Goal: Find specific page/section: Find specific page/section

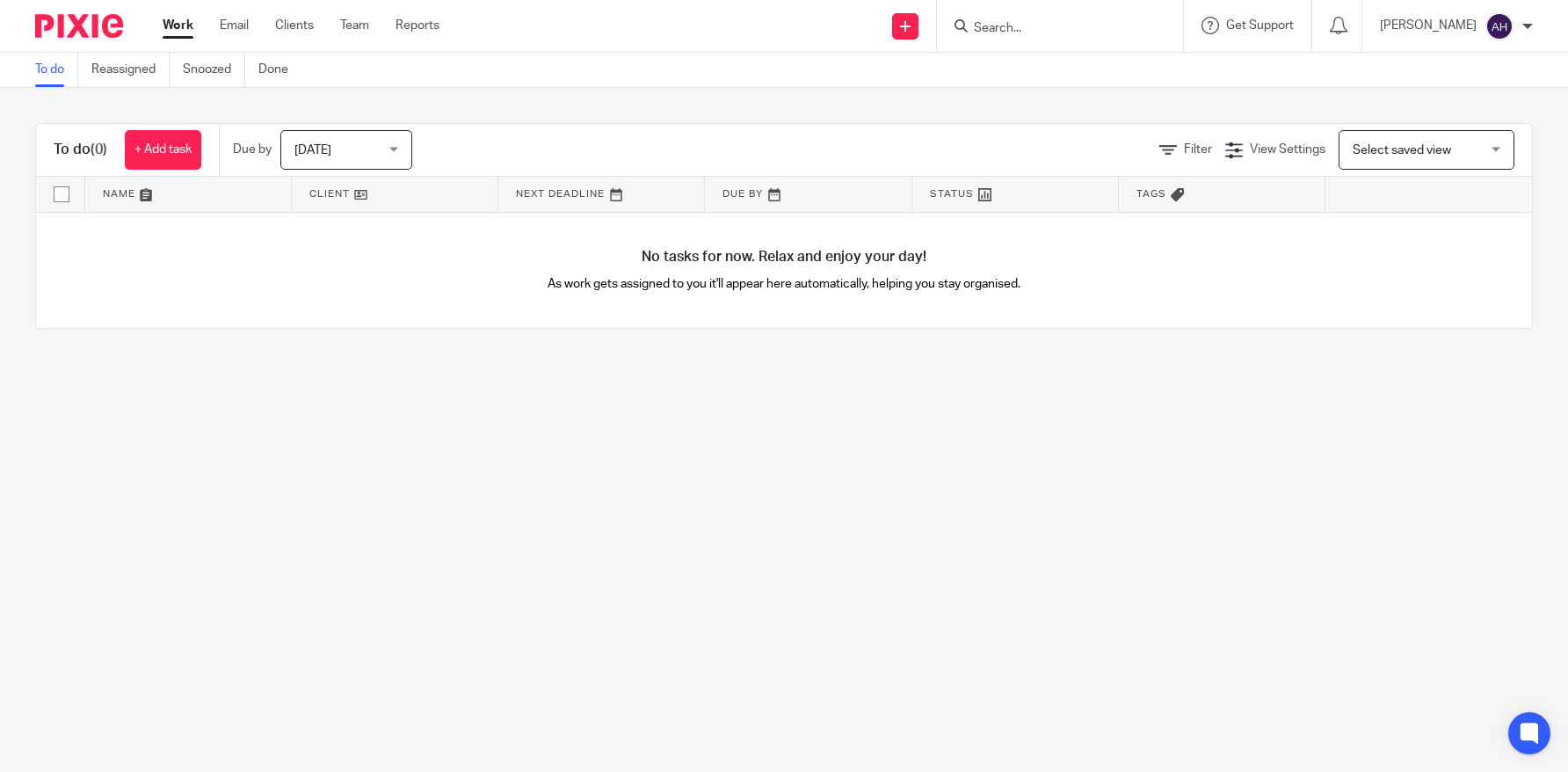
click at [1028, 34] on input "Search" at bounding box center [1051, 29] width 158 height 16
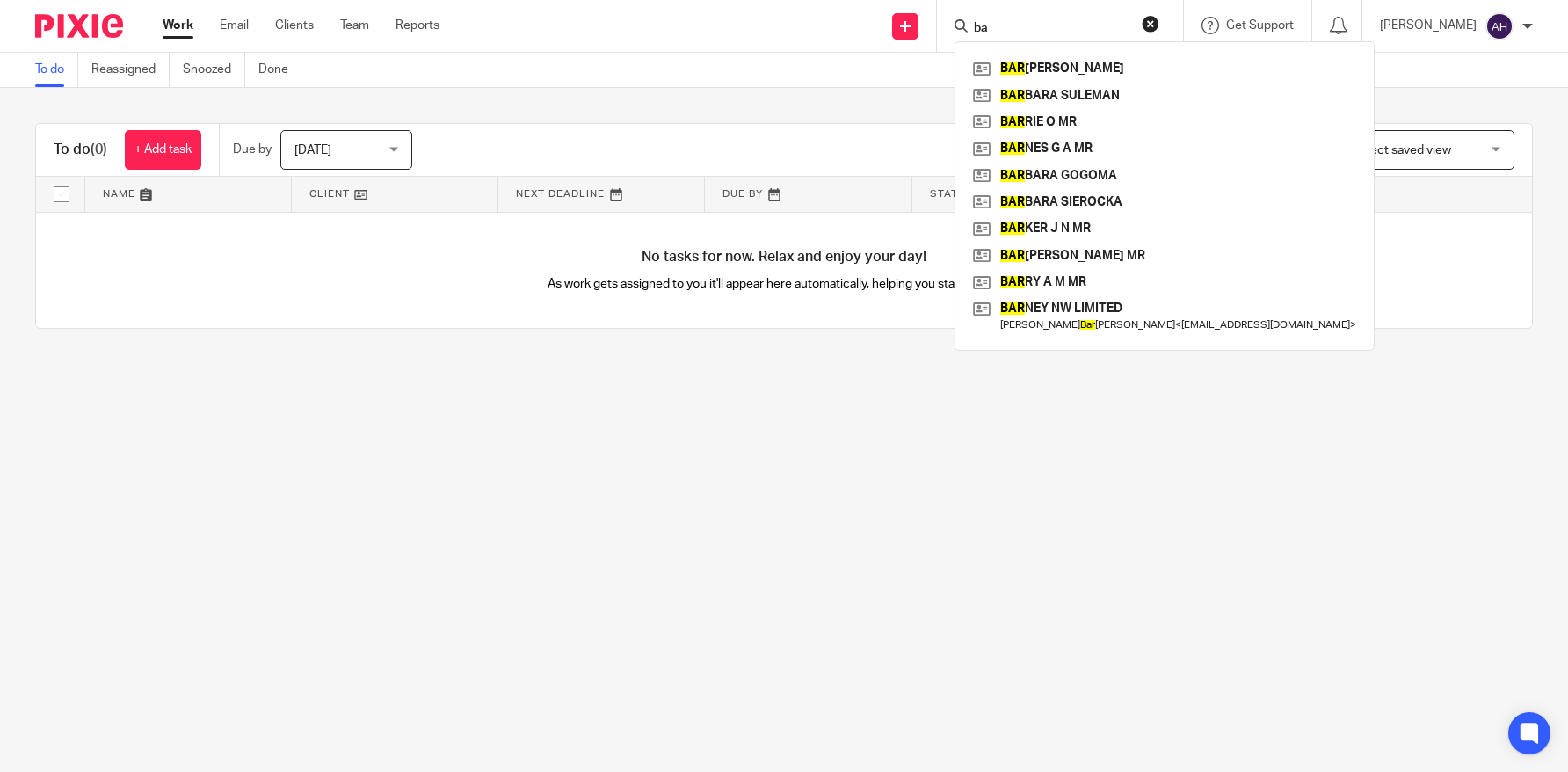
type input "b"
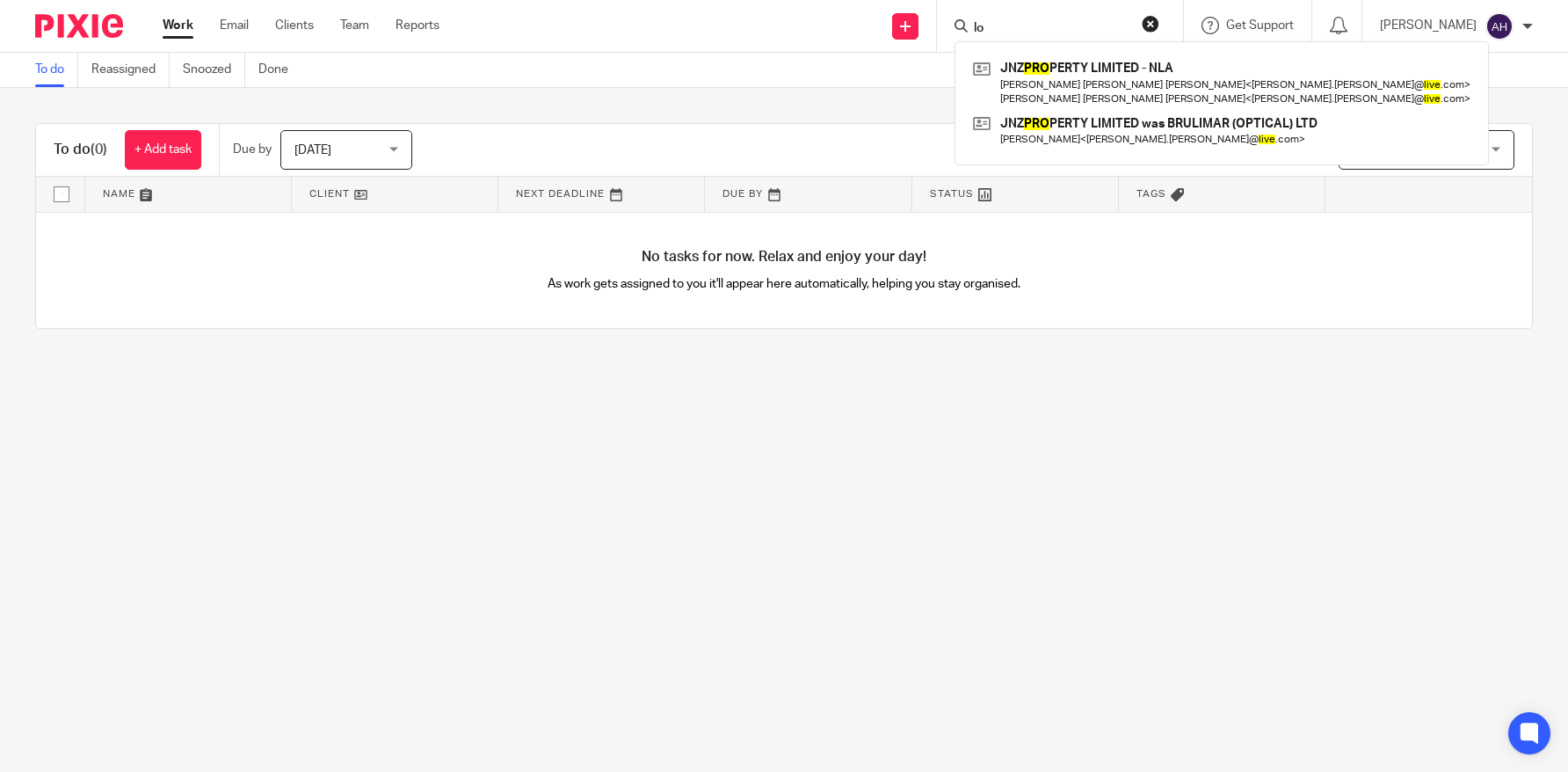
type input "l"
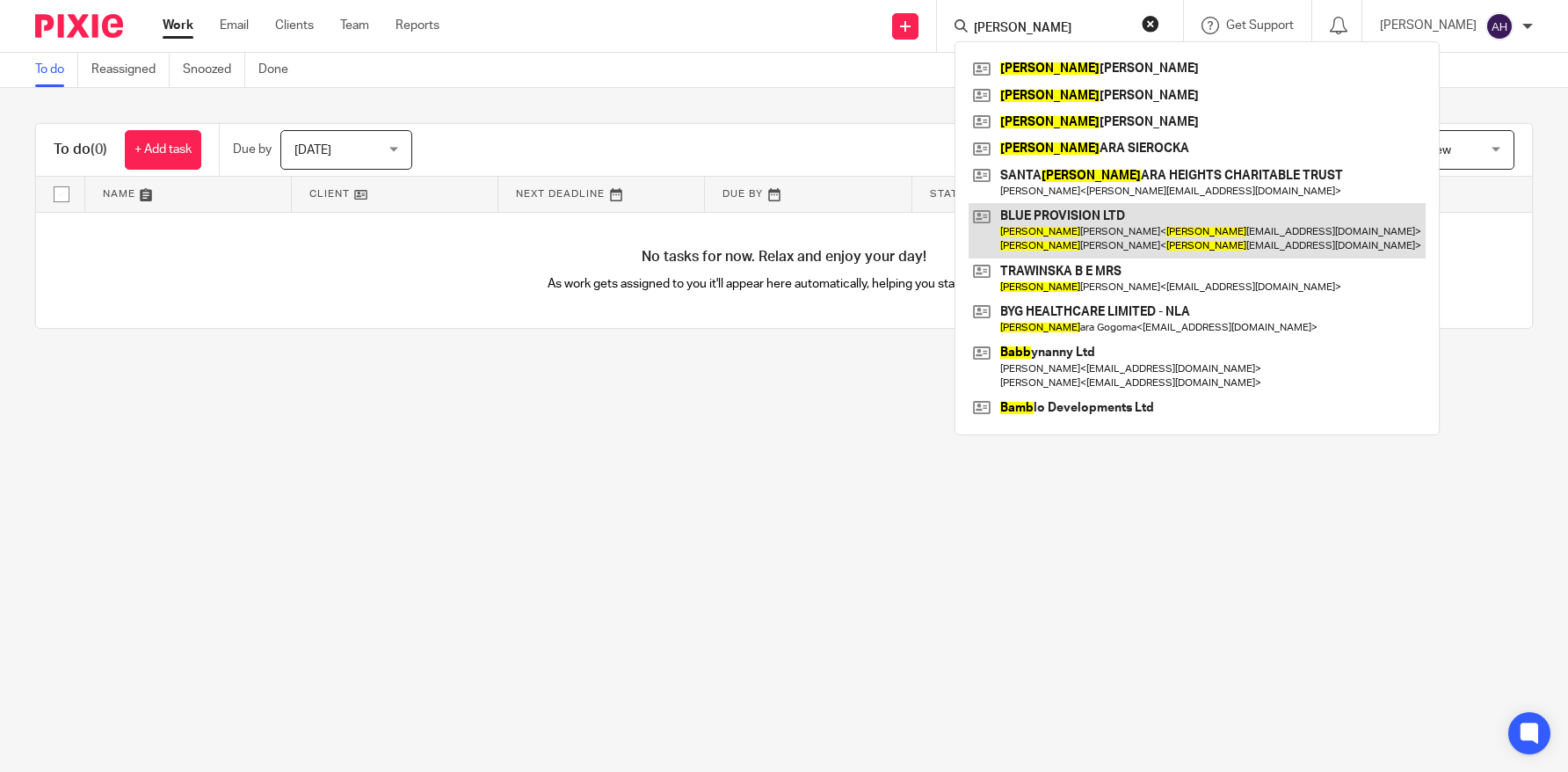
type input "[PERSON_NAME]"
click at [1238, 227] on link at bounding box center [1197, 231] width 457 height 55
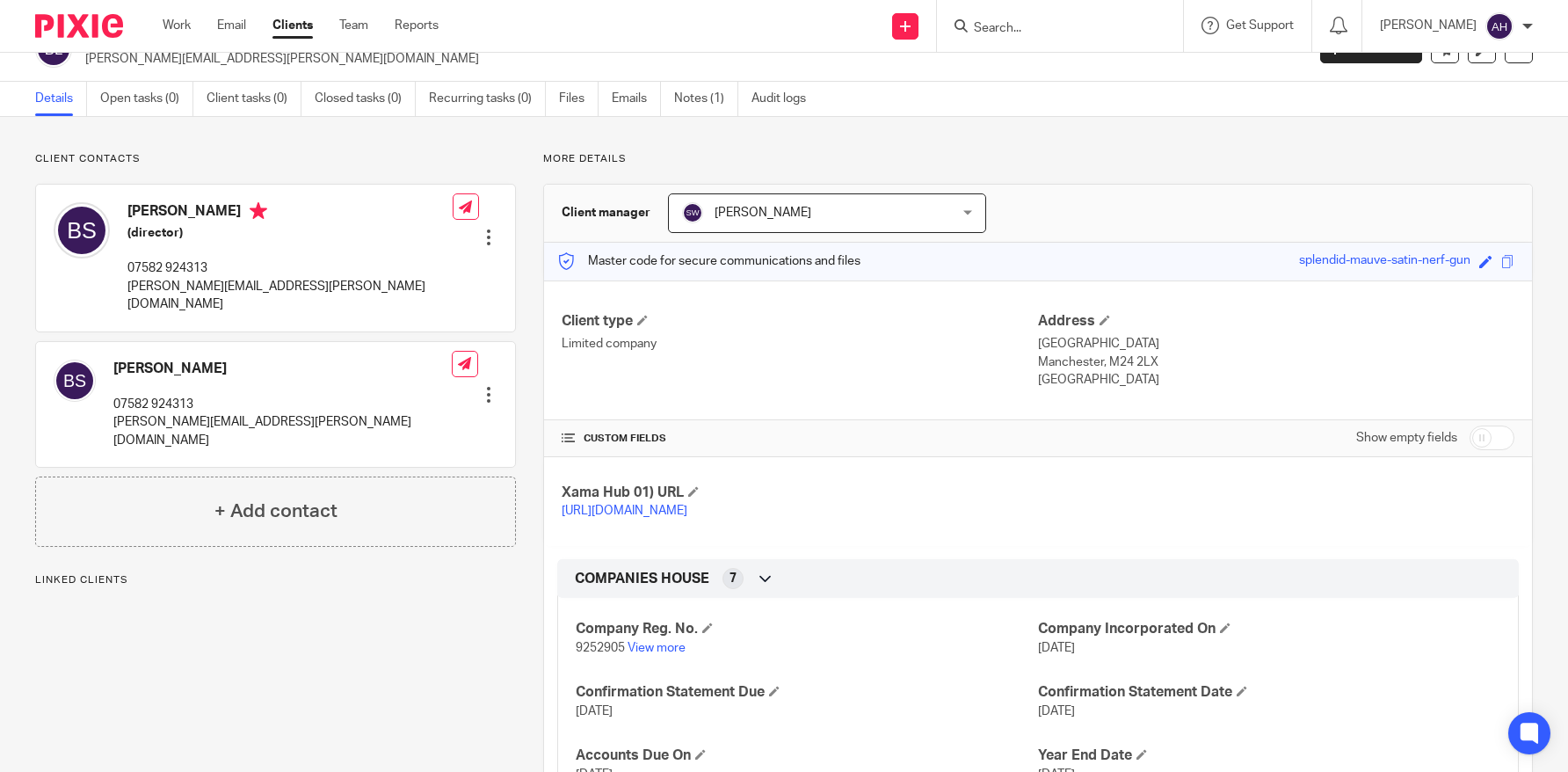
scroll to position [2, 0]
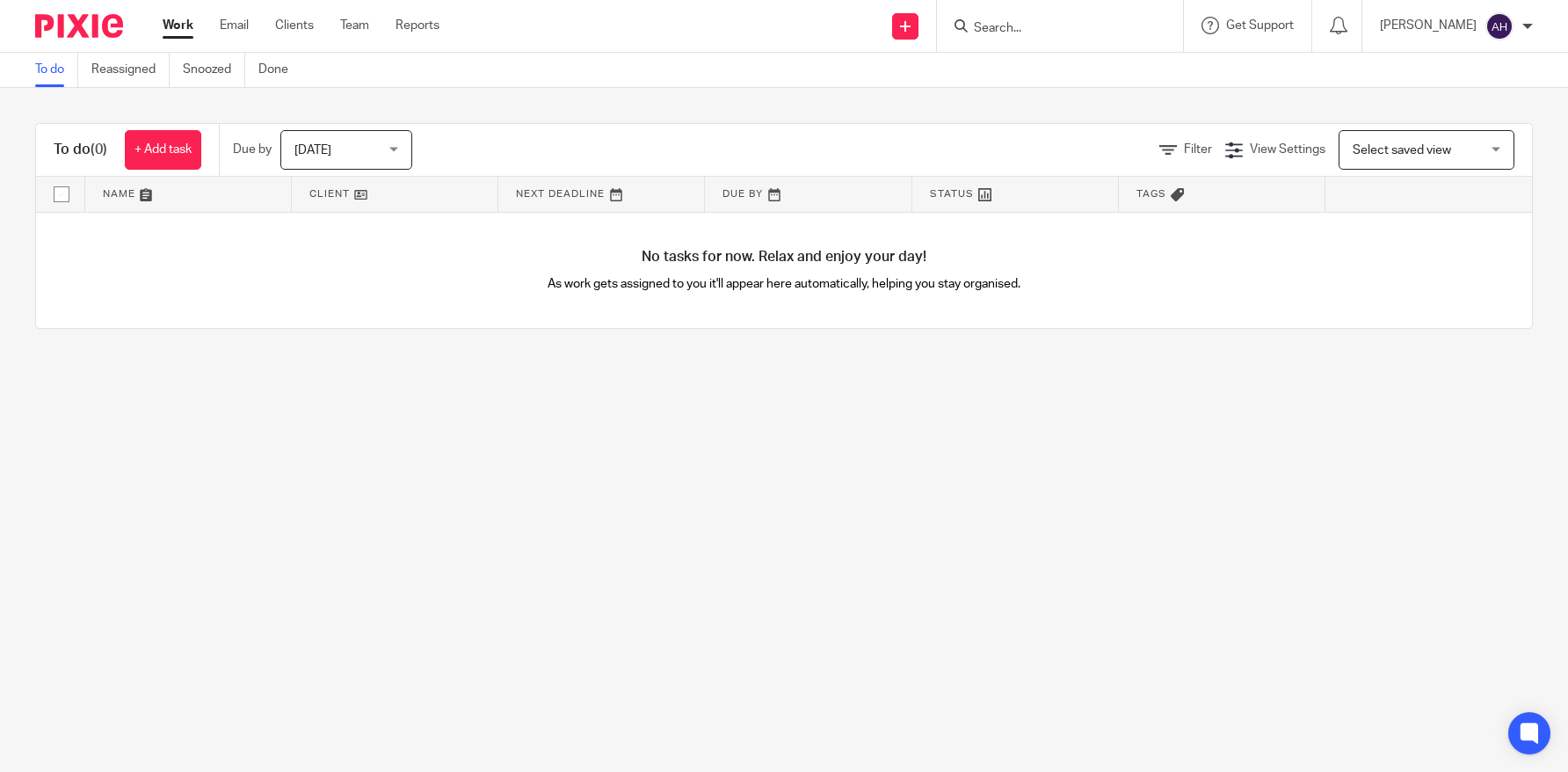
click at [1128, 30] on input "Search" at bounding box center [1051, 29] width 158 height 16
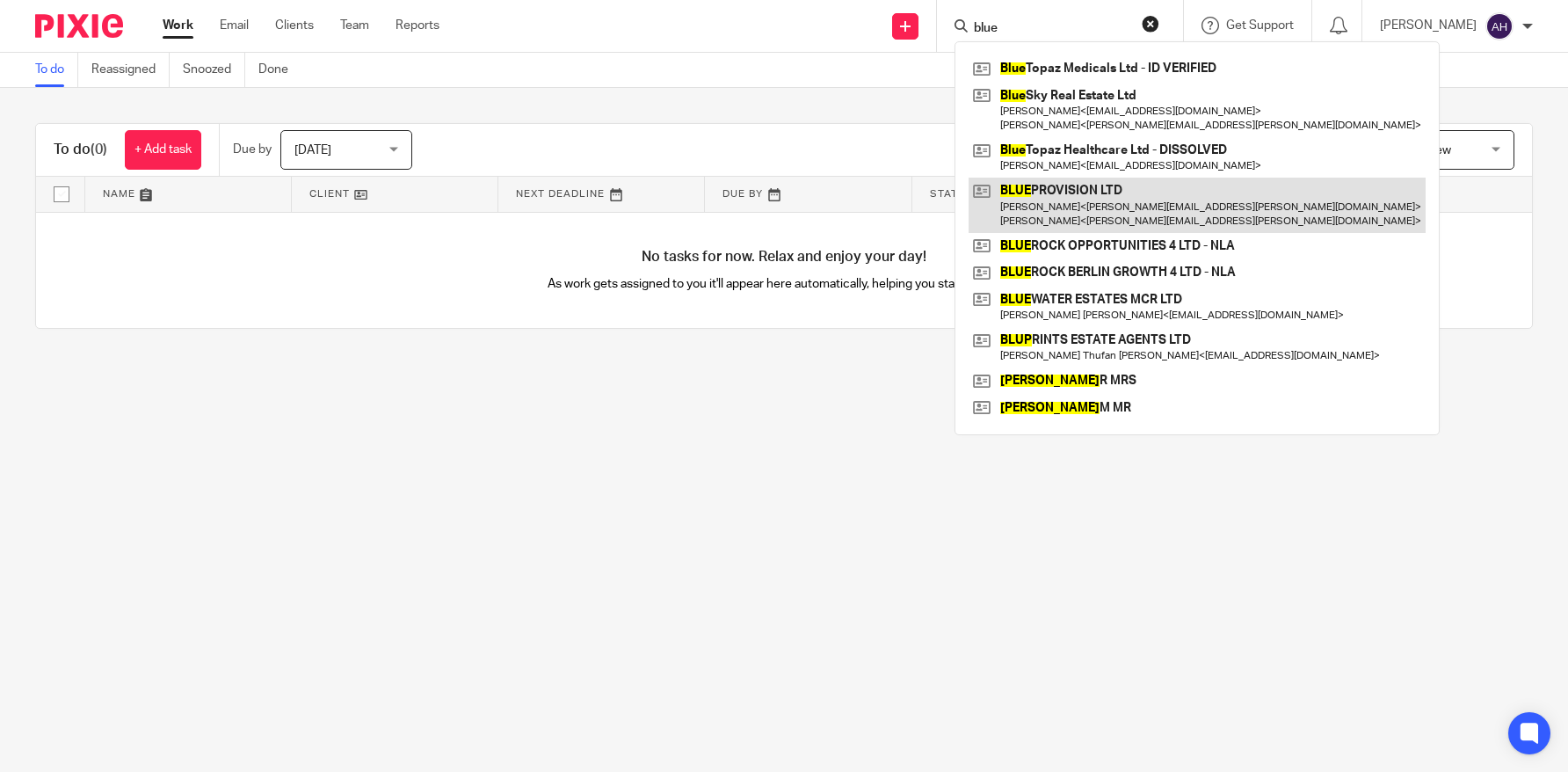
type input "blue"
click at [1156, 217] on link at bounding box center [1197, 205] width 457 height 55
